Goal: Information Seeking & Learning: Learn about a topic

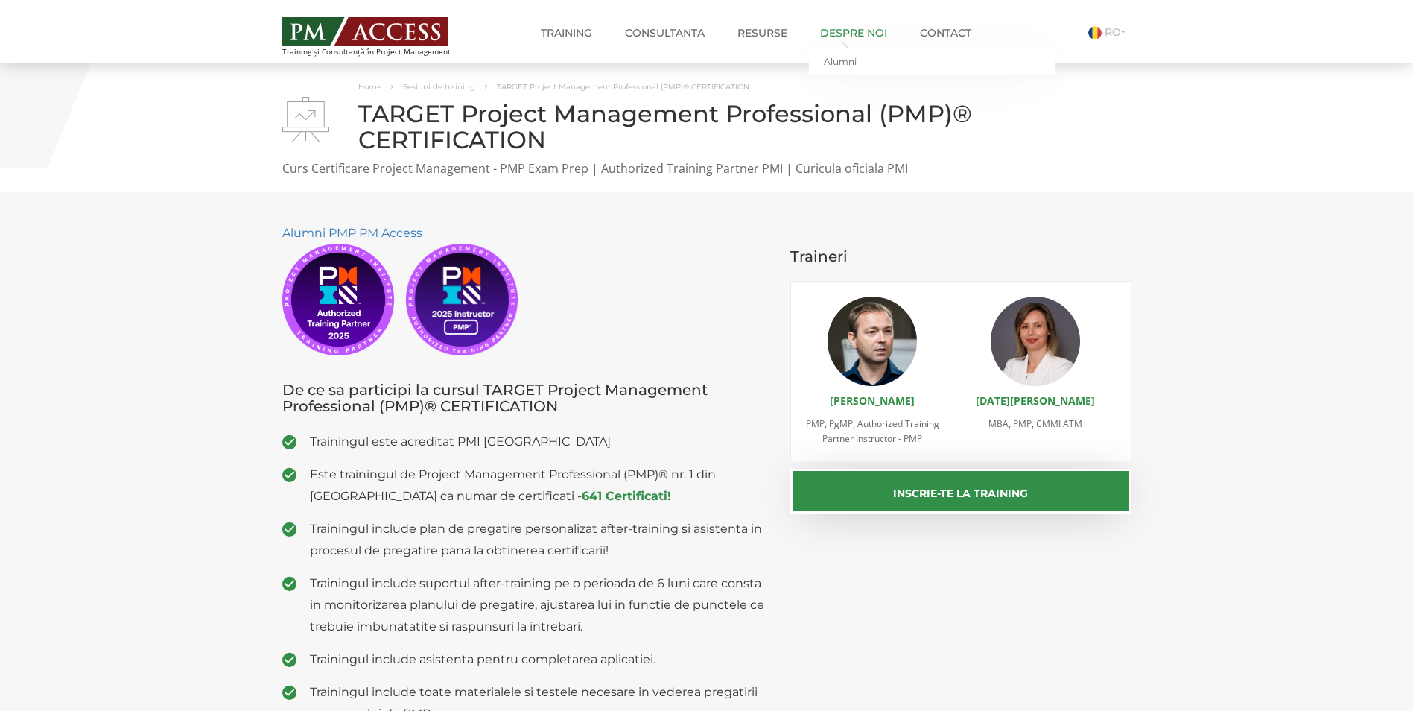
click at [852, 27] on link "Despre noi" at bounding box center [853, 33] width 89 height 30
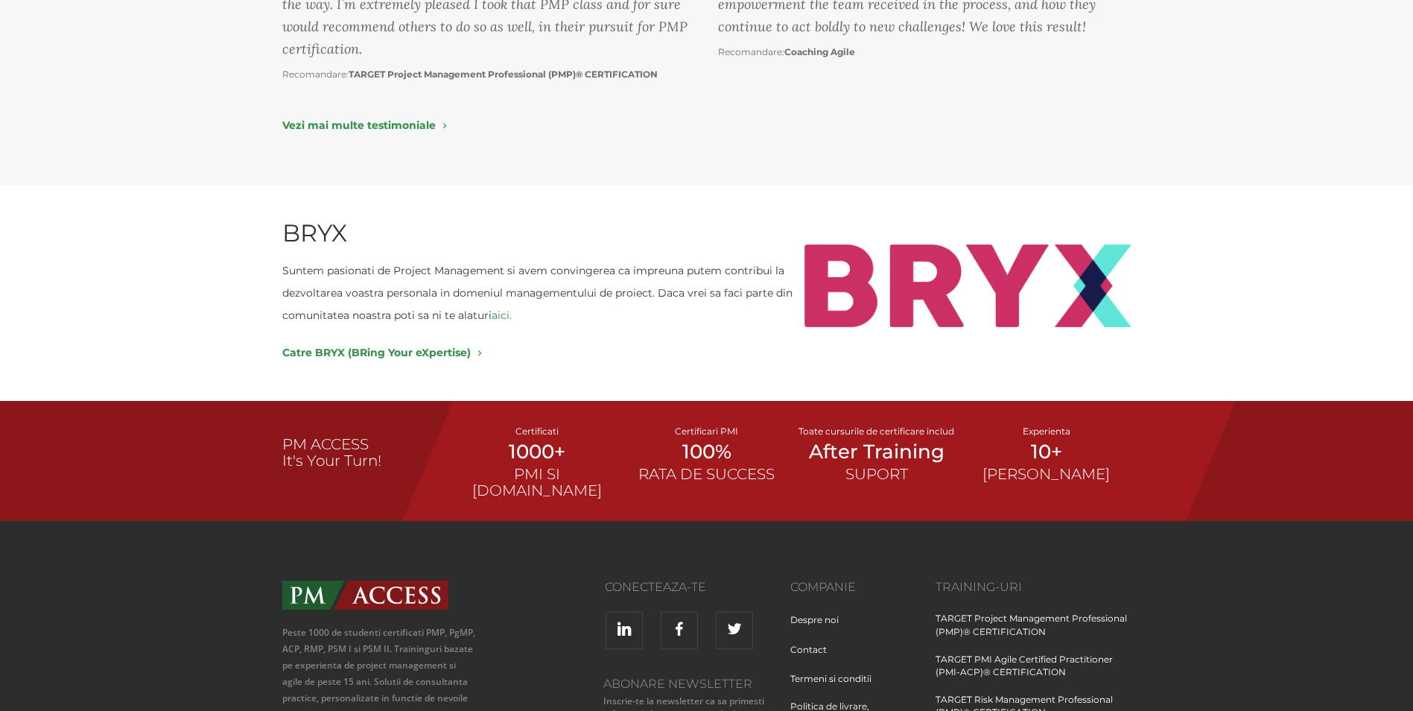
scroll to position [2012, 0]
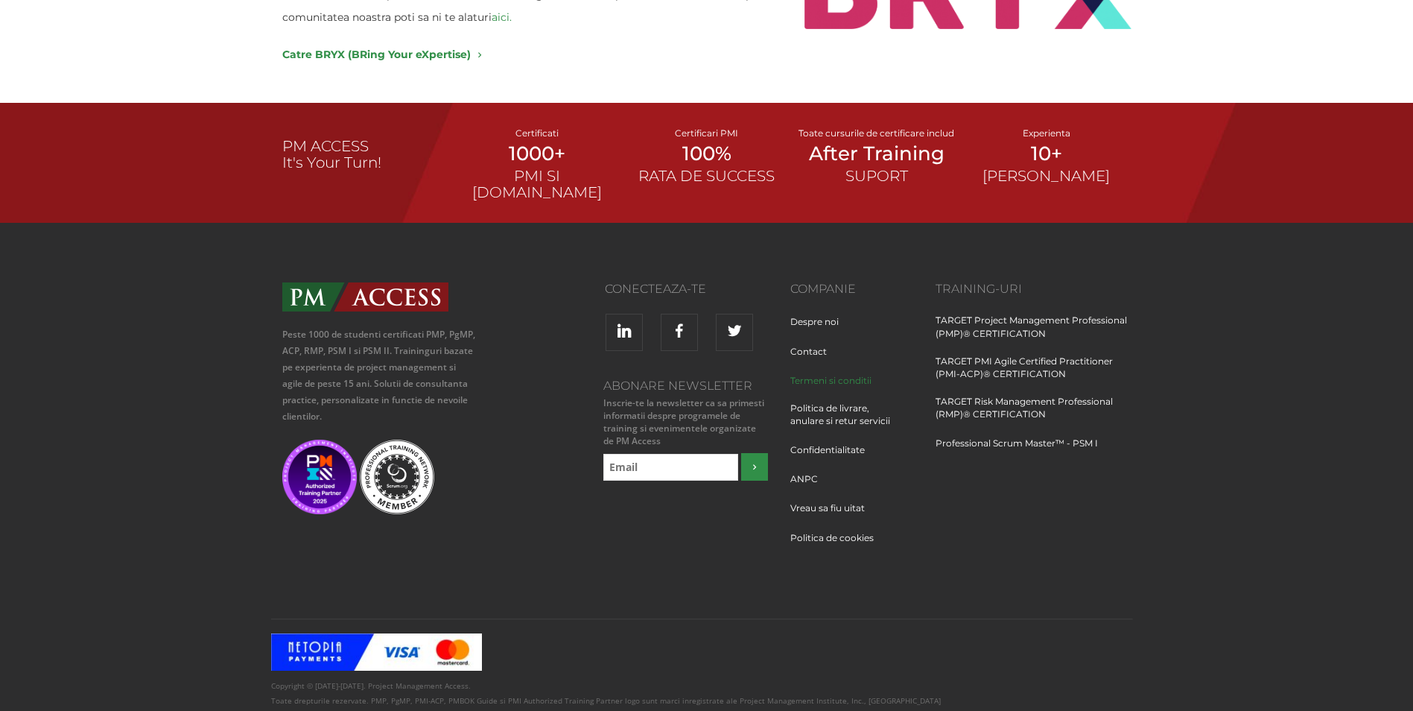
click at [814, 374] on link "Termeni si conditii" at bounding box center [836, 388] width 92 height 28
click at [814, 402] on link "Politica de livrare, anulare si retur servicii" at bounding box center [851, 422] width 123 height 40
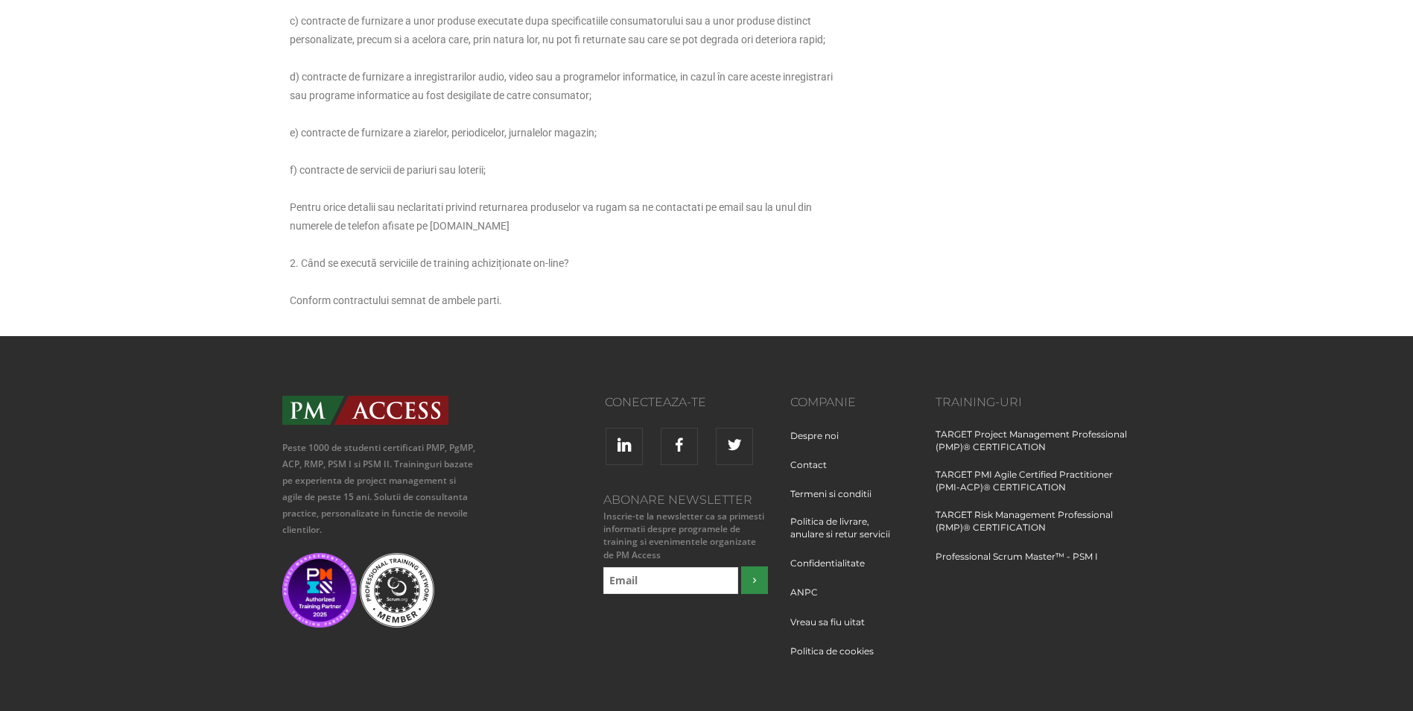
scroll to position [894, 0]
